Goal: Use online tool/utility: Utilize a website feature to perform a specific function

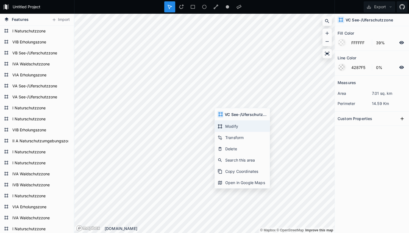
click at [234, 126] on div "Modify" at bounding box center [242, 126] width 55 height 11
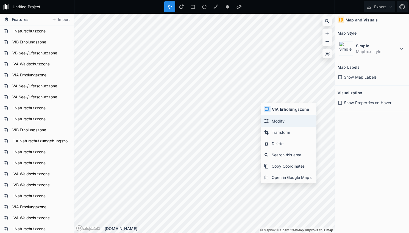
click at [269, 119] on div "Modify" at bounding box center [288, 120] width 55 height 11
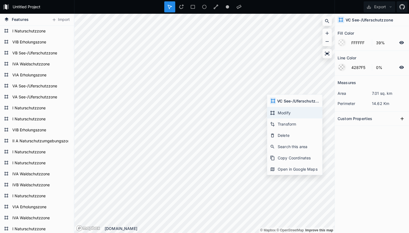
click at [282, 114] on div "Modify" at bounding box center [294, 112] width 55 height 11
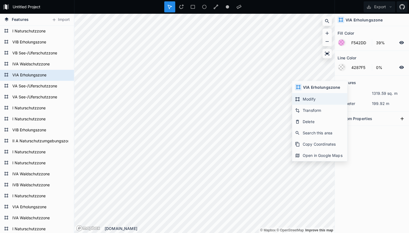
click at [302, 101] on div "Modify" at bounding box center [319, 98] width 55 height 11
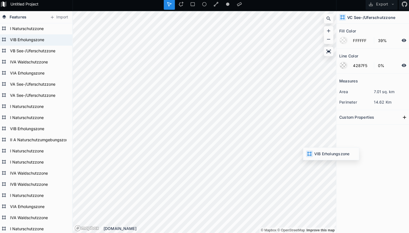
type input "ED7BDE"
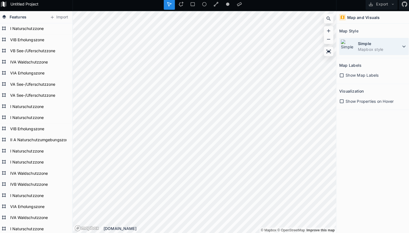
click at [377, 43] on dt "Simple" at bounding box center [377, 46] width 42 height 6
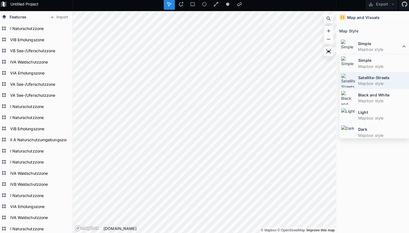
click at [373, 82] on dd "Mapbox style" at bounding box center [380, 85] width 49 height 6
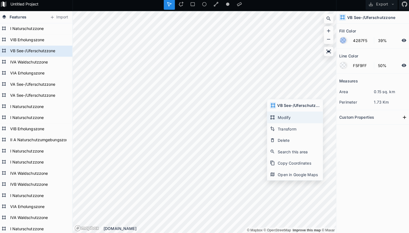
click at [284, 113] on div "Modify" at bounding box center [294, 118] width 55 height 11
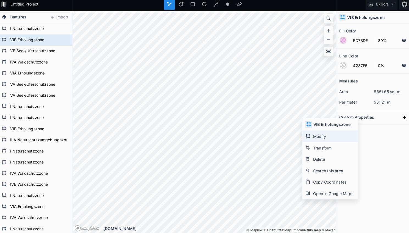
click at [309, 132] on div "Modify" at bounding box center [328, 137] width 55 height 11
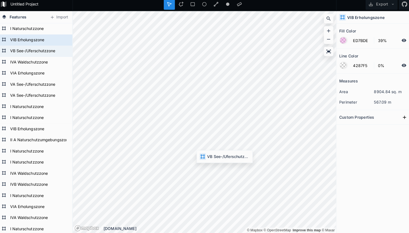
type input "4287F5"
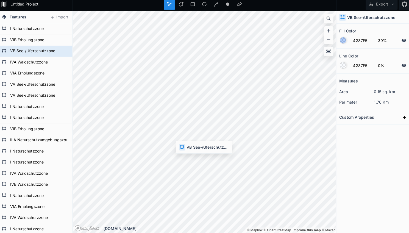
type input "F5F9FF"
type input "50%"
type input "FFFFFF"
type input "4287F5"
type input "0%"
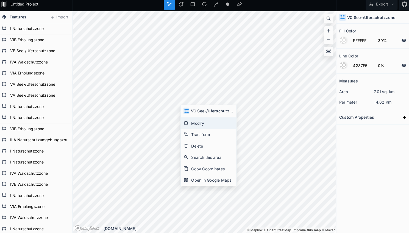
click at [193, 121] on div "Modify" at bounding box center [208, 124] width 55 height 11
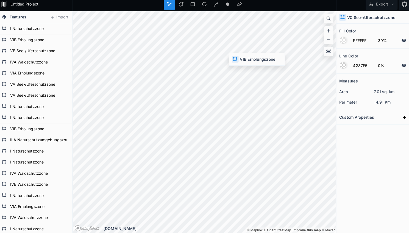
type input "ED7BDE"
type input "F54242"
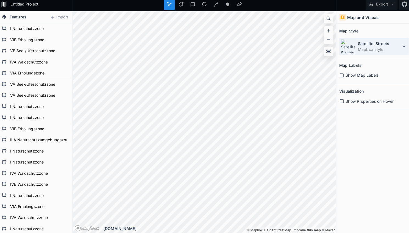
click at [353, 49] on div "Satellite-Streets Mapbox style" at bounding box center [372, 48] width 69 height 17
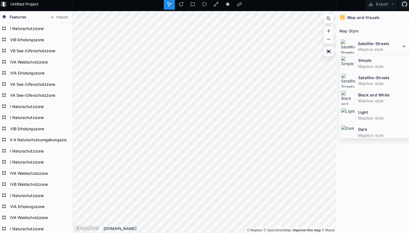
click at [353, 66] on div "Simple Mapbox style" at bounding box center [372, 65] width 69 height 17
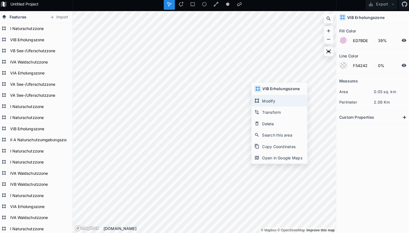
click at [262, 101] on div "Modify" at bounding box center [278, 102] width 55 height 11
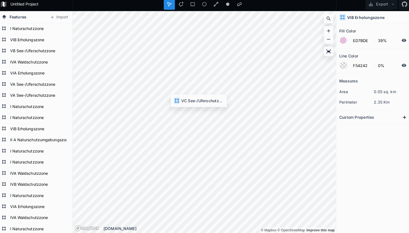
type input "FFFFFF"
type input "4287F5"
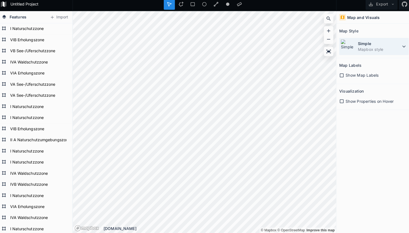
click at [362, 49] on dd "Mapbox style" at bounding box center [377, 52] width 42 height 6
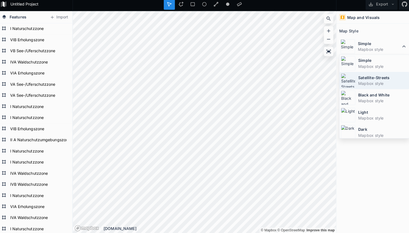
click at [356, 77] on dt "Satellite-Streets" at bounding box center [380, 80] width 49 height 6
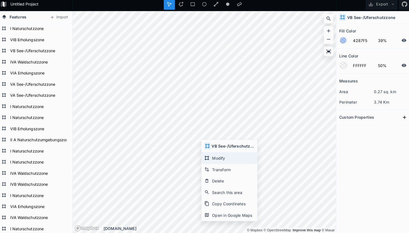
click at [218, 154] on div "Modify" at bounding box center [229, 158] width 55 height 11
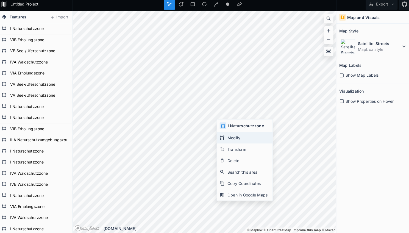
click at [227, 136] on div "Modify" at bounding box center [244, 138] width 55 height 11
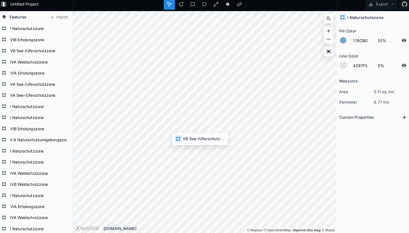
type input "4287F5"
type input "39%"
type input "FFFFFF"
type input "50%"
type input "02751F"
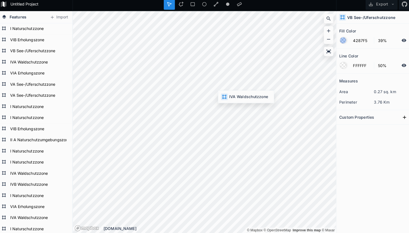
type input "4287F5"
type input "0%"
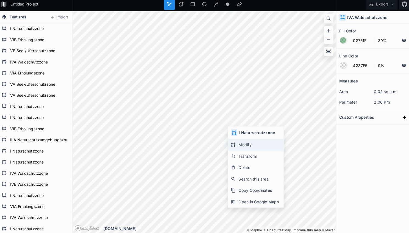
click at [237, 142] on div "Modify" at bounding box center [255, 145] width 55 height 11
type input "176CBD"
type input "53%"
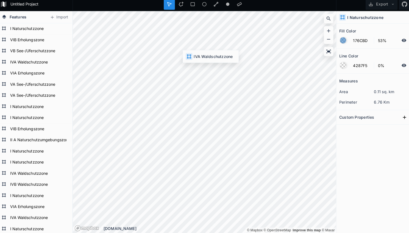
type input "02751F"
type input "39%"
type input "4287F5"
type input "FFFFFF"
type input "50%"
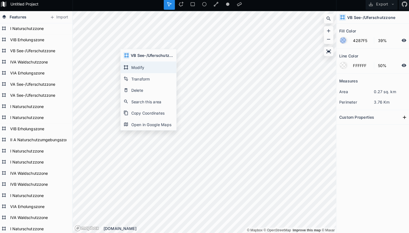
click at [137, 66] on div "Modify" at bounding box center [149, 69] width 55 height 11
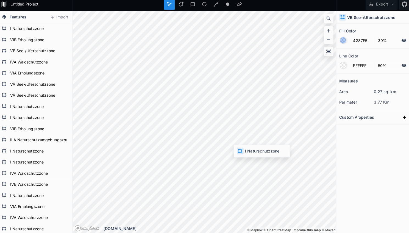
type input "176CBD"
type input "53%"
type input "4287F5"
type input "0%"
type input "FFFFFF"
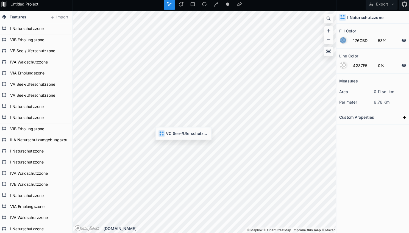
type input "39%"
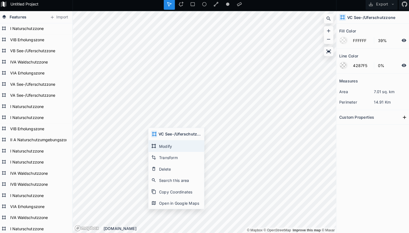
click at [163, 144] on div "Modify" at bounding box center [176, 147] width 55 height 11
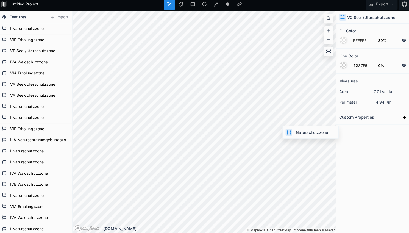
type input "176CBD"
type input "53%"
type input "F542DD"
type input "39%"
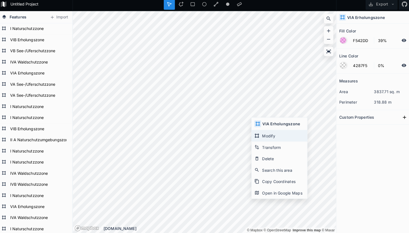
click at [266, 136] on div "Modify" at bounding box center [278, 136] width 55 height 11
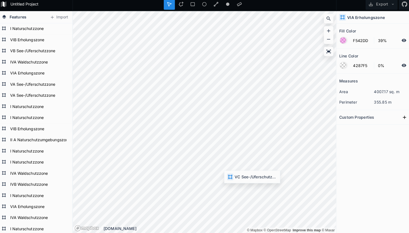
type input "FFFFFF"
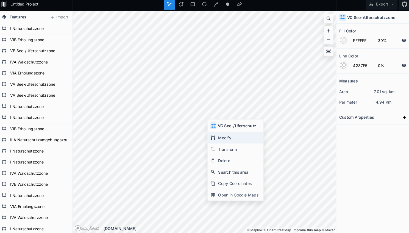
click at [220, 138] on div "Modify" at bounding box center [235, 138] width 55 height 11
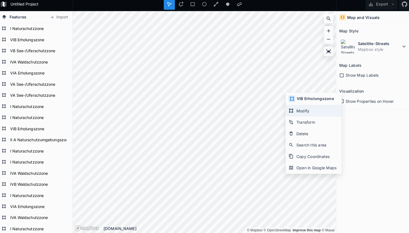
click at [290, 111] on div "Modify" at bounding box center [312, 112] width 55 height 11
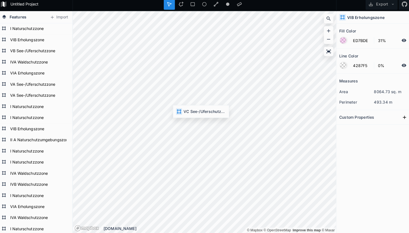
type input "FFFFFF"
type input "39%"
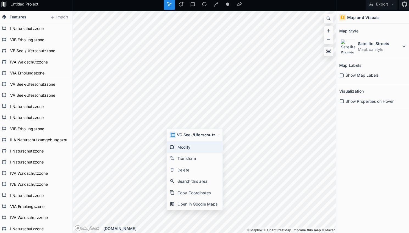
click at [182, 143] on div "Modify" at bounding box center [194, 147] width 55 height 11
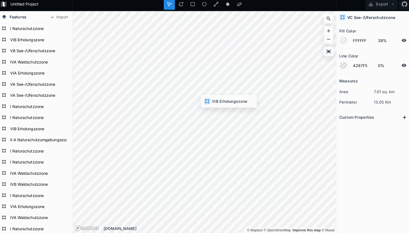
type input "ED7BDE"
type input "31%"
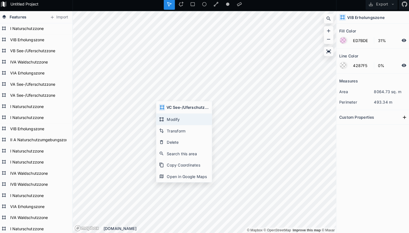
click at [171, 119] on div "Modify" at bounding box center [184, 120] width 55 height 11
type input "FFFFFF"
type input "39%"
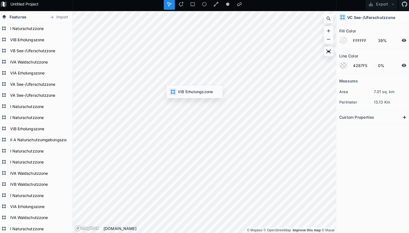
type input "ED7BDE"
type input "31%"
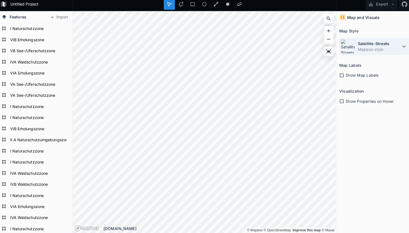
click at [358, 40] on div "Satellite-Streets Mapbox style" at bounding box center [372, 48] width 69 height 17
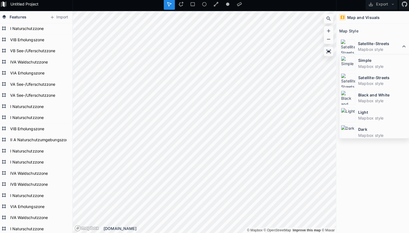
click at [363, 111] on dt "Light" at bounding box center [380, 114] width 49 height 6
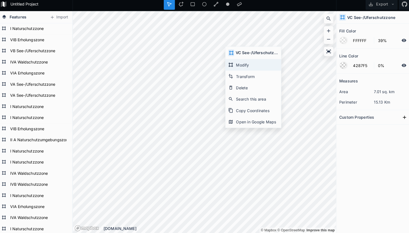
click at [234, 66] on div "Modify" at bounding box center [252, 66] width 55 height 11
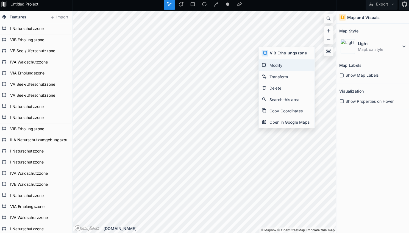
click at [268, 64] on div "Modify" at bounding box center [285, 67] width 55 height 11
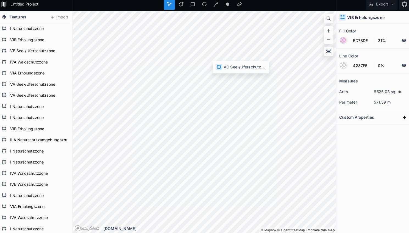
type input "FFFFFF"
type input "39%"
type input "ED7BDE"
type input "31%"
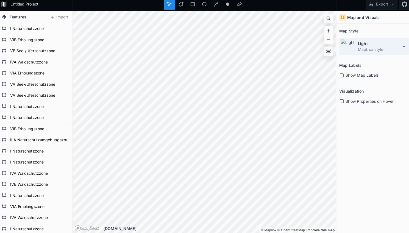
click at [375, 49] on dd "Mapbox style" at bounding box center [377, 52] width 42 height 6
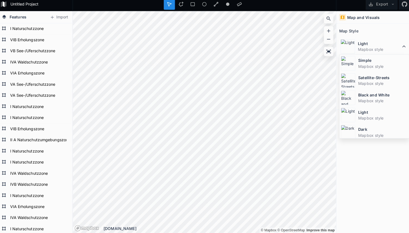
click at [363, 77] on dt "Satellite-Streets" at bounding box center [380, 80] width 49 height 6
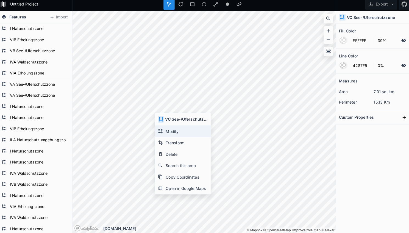
click at [165, 132] on div "Modify" at bounding box center [183, 132] width 55 height 11
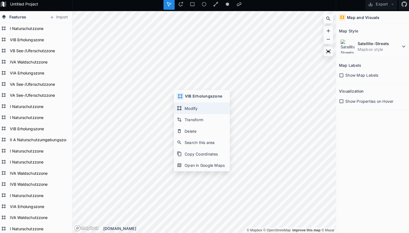
click at [185, 108] on div "Modify" at bounding box center [202, 109] width 55 height 11
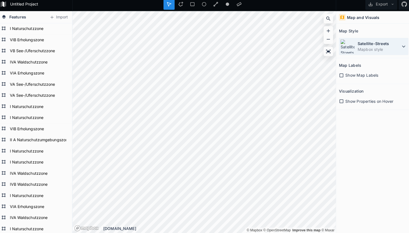
click at [383, 52] on div "Satellite-Streets Mapbox style" at bounding box center [372, 48] width 69 height 17
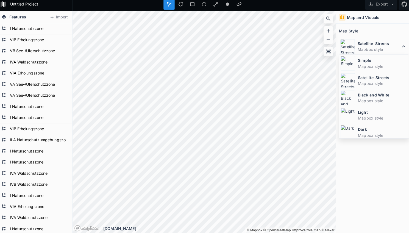
drag, startPoint x: 373, startPoint y: 66, endPoint x: 336, endPoint y: 78, distance: 39.4
click at [373, 66] on dd "Mapbox style" at bounding box center [380, 68] width 49 height 6
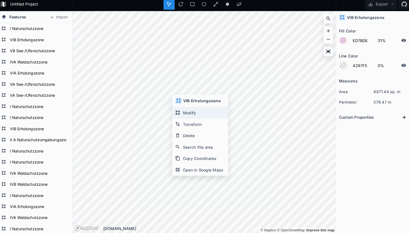
click at [188, 112] on div "Modify" at bounding box center [200, 114] width 55 height 11
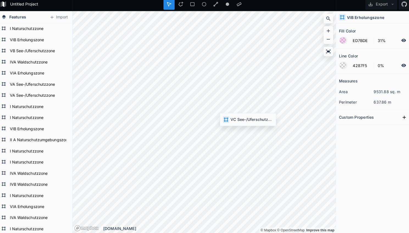
type input "FFFFFF"
type input "39%"
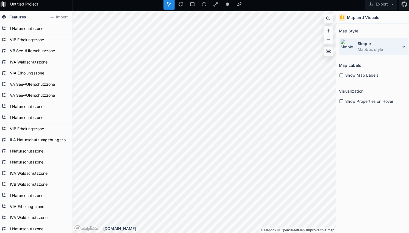
click at [341, 45] on img at bounding box center [346, 48] width 14 height 14
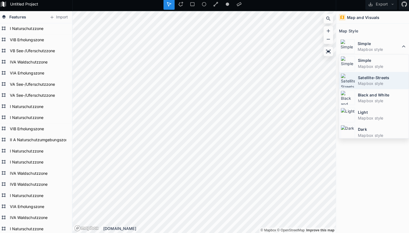
click at [345, 77] on img at bounding box center [346, 82] width 14 height 14
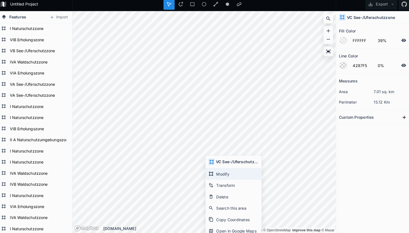
click at [215, 171] on div "Modify" at bounding box center [233, 174] width 55 height 11
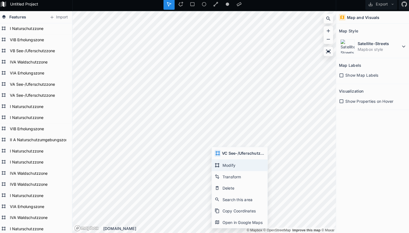
click at [224, 161] on div "Modify" at bounding box center [239, 165] width 55 height 11
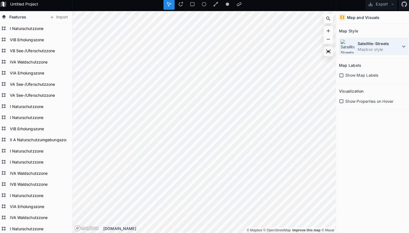
click at [364, 40] on div "Satellite-Streets Mapbox style" at bounding box center [372, 48] width 69 height 17
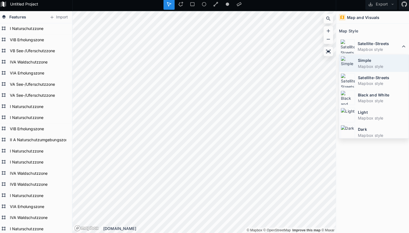
click at [359, 60] on dt "Simple" at bounding box center [380, 63] width 49 height 6
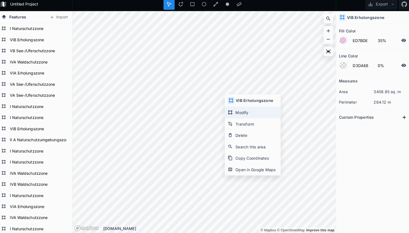
click at [229, 116] on div "Modify" at bounding box center [252, 113] width 55 height 11
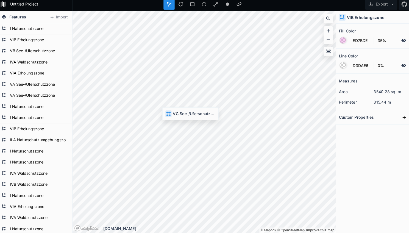
type input "FFFFFF"
type input "39%"
type input "4287F5"
type input "62B9F0"
type input "F5EE1D"
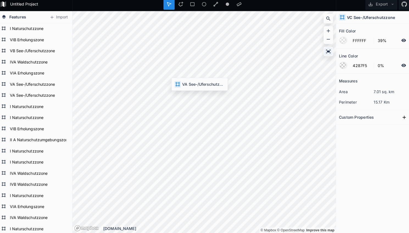
type input "50%"
type input "176CBD"
type input "53%"
type input "042075"
type input "0%"
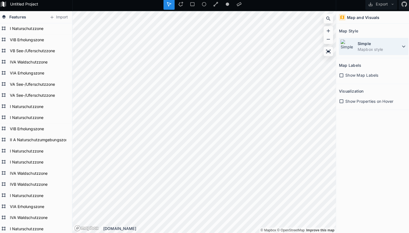
click at [346, 46] on img at bounding box center [346, 48] width 14 height 14
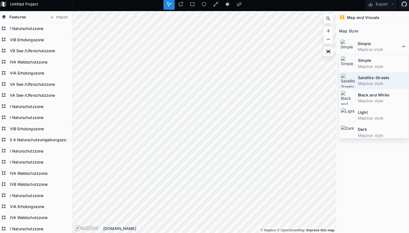
click at [358, 82] on dd "Mapbox style" at bounding box center [380, 85] width 49 height 6
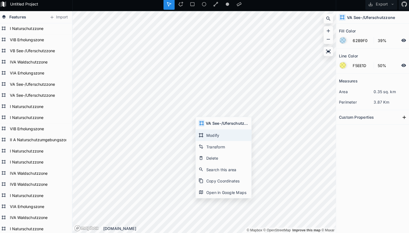
click at [210, 133] on div "Modify" at bounding box center [223, 136] width 55 height 11
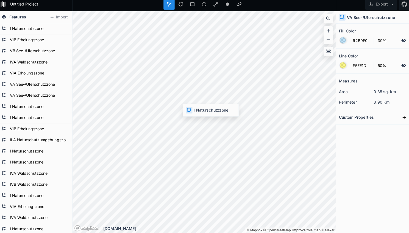
type input "176CBD"
type input "53%"
type input "042075"
type input "0%"
type input "62B9F0"
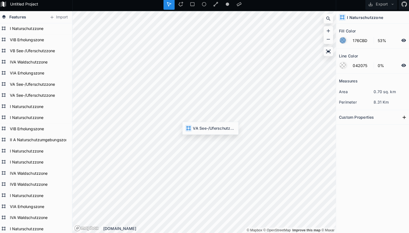
type input "39%"
type input "F5EE1D"
type input "50%"
type input "176CBD"
type input "53%"
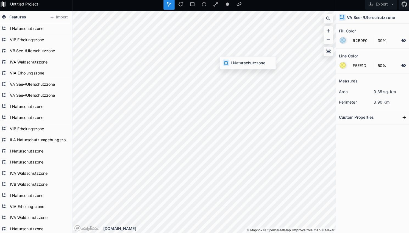
type input "042075"
type input "0%"
type input "62B9F0"
type input "39%"
type input "F5EE1D"
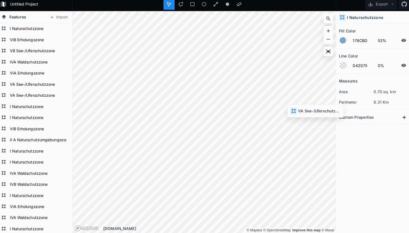
type input "50%"
type input "176CBD"
type input "53%"
type input "042075"
type input "0%"
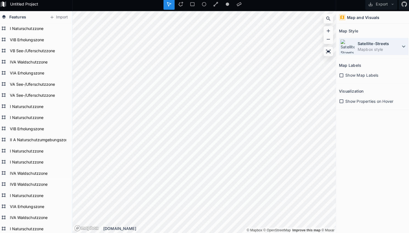
click at [341, 51] on img at bounding box center [346, 48] width 14 height 14
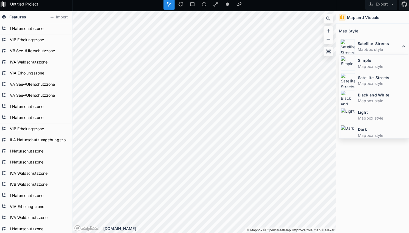
click at [346, 63] on img at bounding box center [346, 65] width 14 height 14
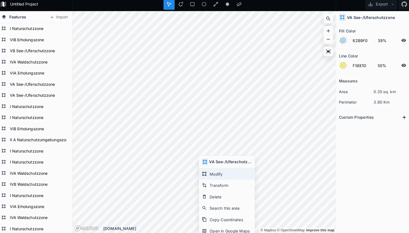
click at [213, 172] on div "Modify" at bounding box center [226, 174] width 55 height 11
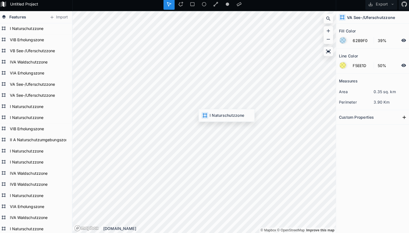
type input "176CBD"
type input "53%"
type input "042075"
type input "0%"
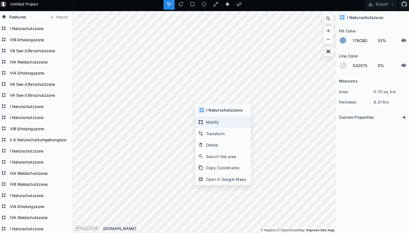
click at [202, 121] on div "Modify" at bounding box center [223, 123] width 55 height 11
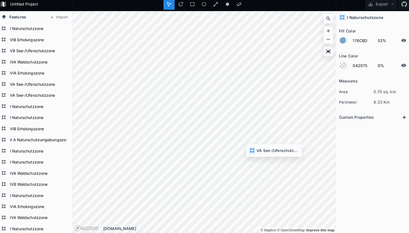
type input "62B9F0"
type input "39%"
type input "F5EE1D"
type input "50%"
type input "176CBD"
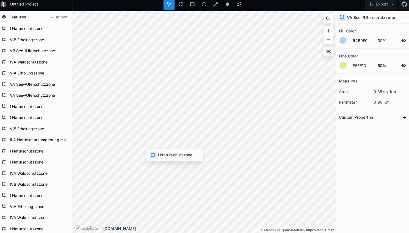
type input "53%"
type input "042075"
type input "0%"
type input "62B9F0"
type input "39%"
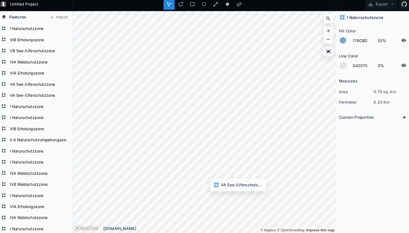
type input "F5EE1D"
type input "50%"
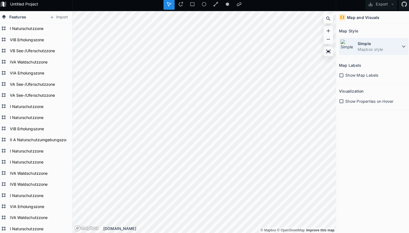
click at [343, 46] on img at bounding box center [346, 48] width 14 height 14
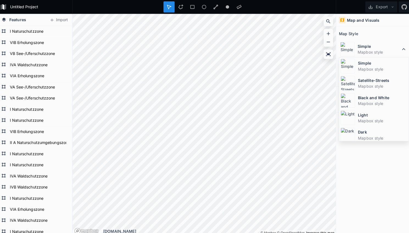
click at [364, 77] on dt "Satellite-Streets" at bounding box center [380, 80] width 49 height 6
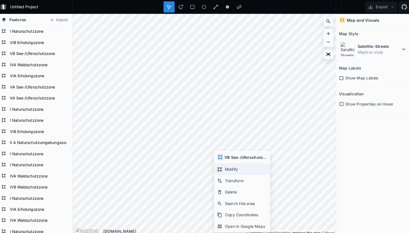
click at [225, 167] on div "Modify" at bounding box center [242, 167] width 55 height 11
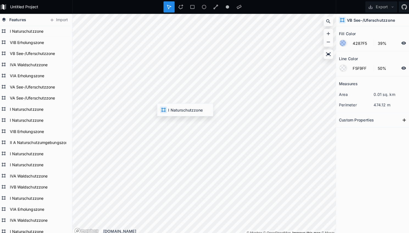
type input "176CBD"
type input "53%"
type input "042075"
type input "0%"
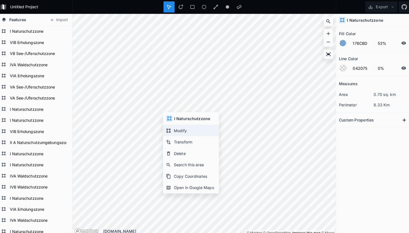
click at [175, 131] on div "Modify" at bounding box center [191, 128] width 55 height 11
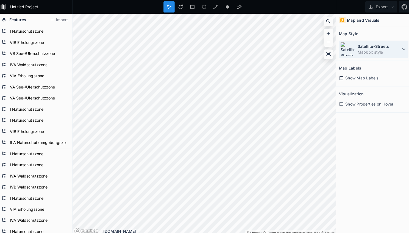
click at [364, 47] on dt "Satellite-Streets" at bounding box center [377, 46] width 42 height 6
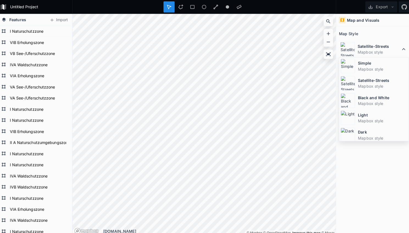
drag, startPoint x: 360, startPoint y: 63, endPoint x: 338, endPoint y: 68, distance: 22.7
click at [360, 63] on dt "Simple" at bounding box center [380, 63] width 49 height 6
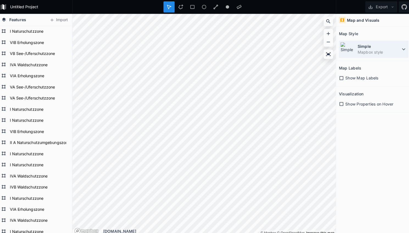
click at [376, 50] on dd "Mapbox style" at bounding box center [377, 52] width 42 height 6
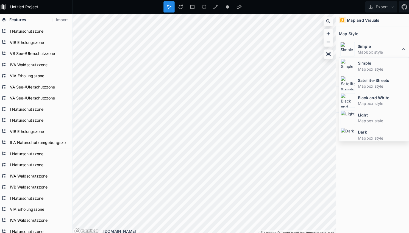
click at [360, 82] on dt "Satellite-Streets" at bounding box center [380, 80] width 49 height 6
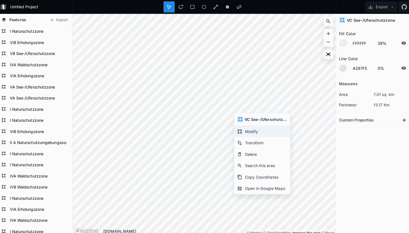
click at [248, 130] on div "Modify" at bounding box center [261, 129] width 55 height 11
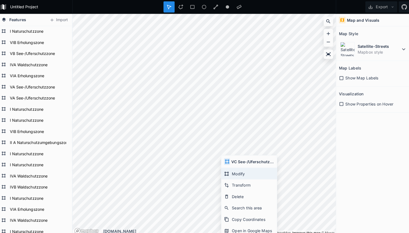
click at [233, 169] on div "Modify" at bounding box center [248, 171] width 55 height 11
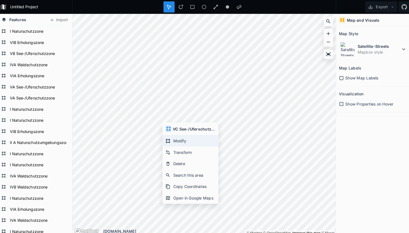
click at [177, 140] on div "Modify" at bounding box center [190, 139] width 55 height 11
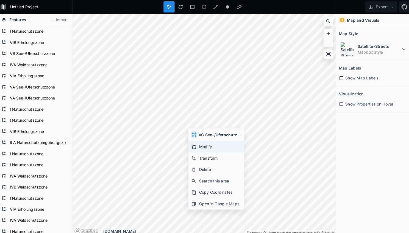
click at [209, 148] on div "Modify" at bounding box center [216, 144] width 55 height 11
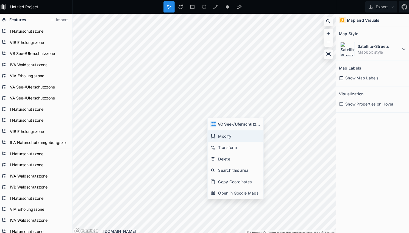
click at [215, 134] on div "Modify" at bounding box center [235, 134] width 55 height 11
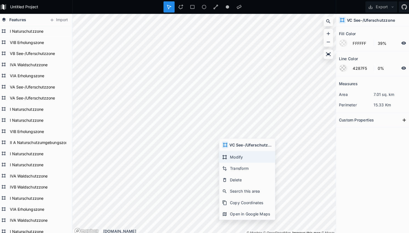
click at [222, 153] on icon at bounding box center [224, 155] width 5 height 5
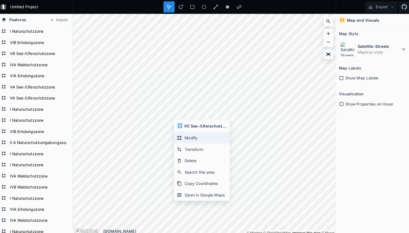
click at [190, 135] on div "Modify" at bounding box center [202, 136] width 55 height 11
click at [182, 131] on div "Modify" at bounding box center [199, 134] width 55 height 11
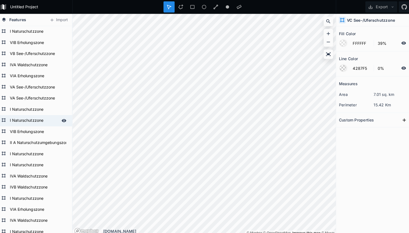
click at [68, 122] on div "Features Import I Naturschutzzone VIA Erholungszone VIB Erholungszone IVB Walds…" at bounding box center [204, 123] width 409 height 219
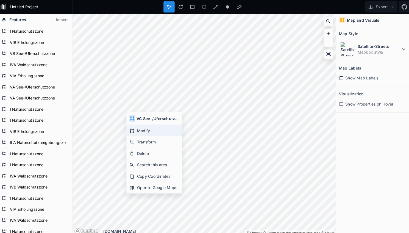
click at [140, 126] on div "Modify" at bounding box center [155, 128] width 55 height 11
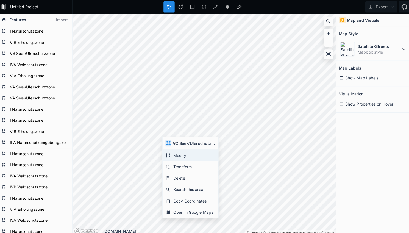
click at [168, 151] on div "Modify" at bounding box center [190, 153] width 55 height 11
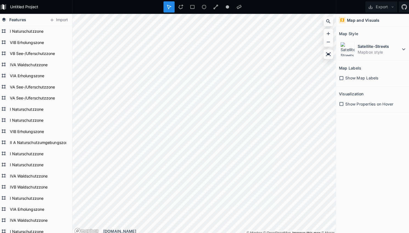
click at [159, 10] on div "Untitled Project Export Features Import I Naturschutzzone VIA Erholungszone VIB…" at bounding box center [204, 116] width 409 height 233
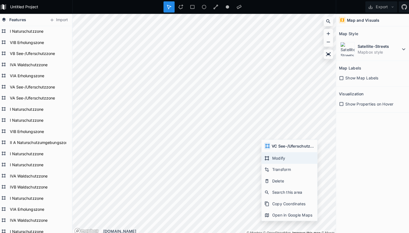
click at [283, 159] on div "Modify" at bounding box center [288, 156] width 55 height 11
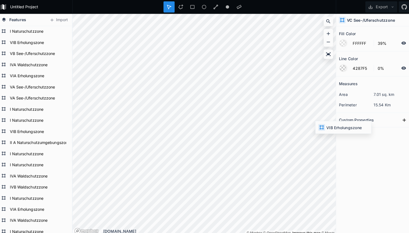
type input "ED7BDE"
type input "F54242"
type input "23DB54"
type input "4287F5"
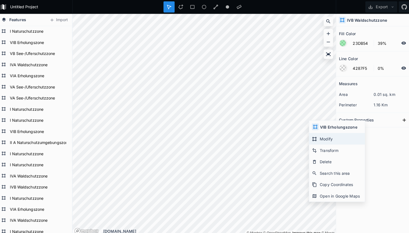
click at [313, 137] on div "Modify" at bounding box center [335, 137] width 55 height 11
type input "ED7BDE"
type input "F54242"
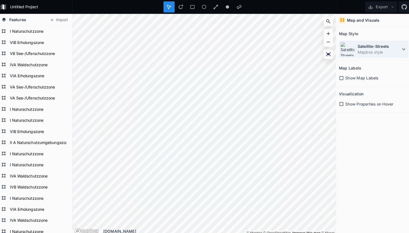
click at [381, 52] on dd "Mapbox style" at bounding box center [377, 52] width 42 height 6
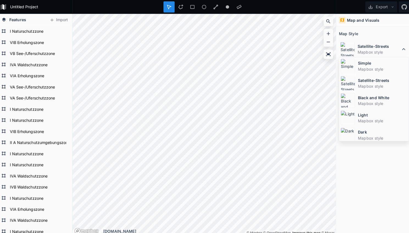
drag, startPoint x: 365, startPoint y: 68, endPoint x: 351, endPoint y: 78, distance: 17.8
click at [365, 68] on dd "Mapbox style" at bounding box center [380, 68] width 49 height 6
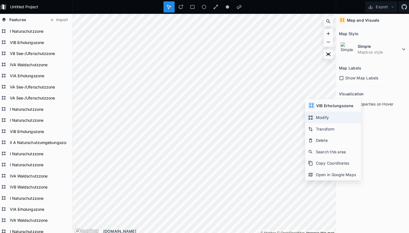
click at [309, 111] on div "Modify" at bounding box center [331, 115] width 55 height 11
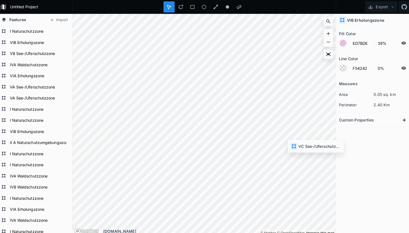
type input "FFFFFF"
type input "4287F5"
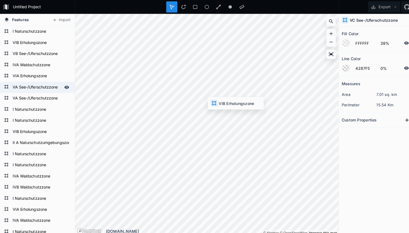
type input "ED7BDE"
type input "F54242"
